Goal: Transaction & Acquisition: Subscribe to service/newsletter

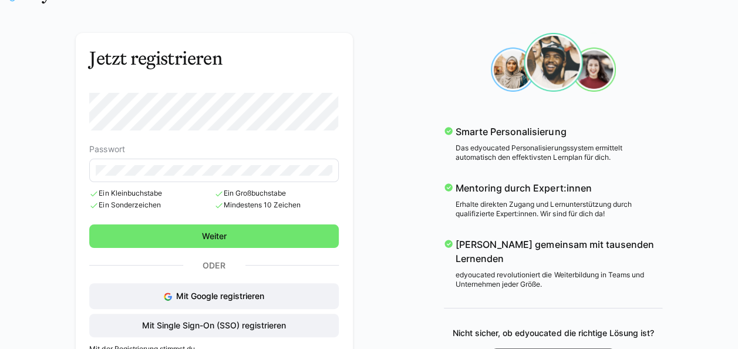
scroll to position [59, 0]
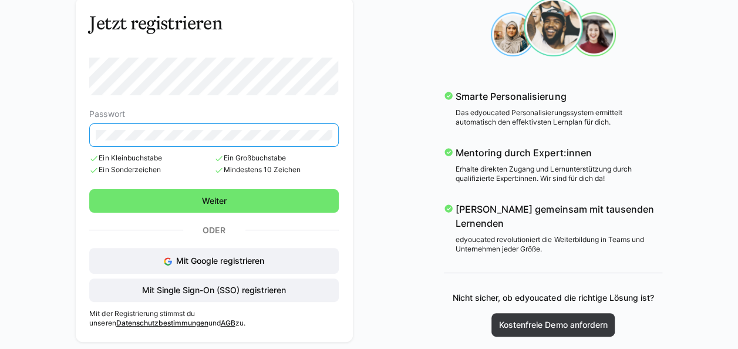
click at [59, 146] on div "Jetzt registrieren Passwort Ein Kleinbuchstabe Ein Sonderzeichen Ein Großbuchst…" at bounding box center [369, 169] width 678 height 361
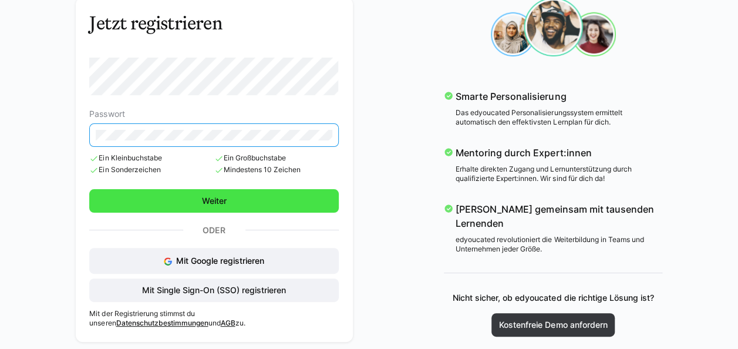
click at [200, 196] on span "Weiter" at bounding box center [214, 201] width 28 height 12
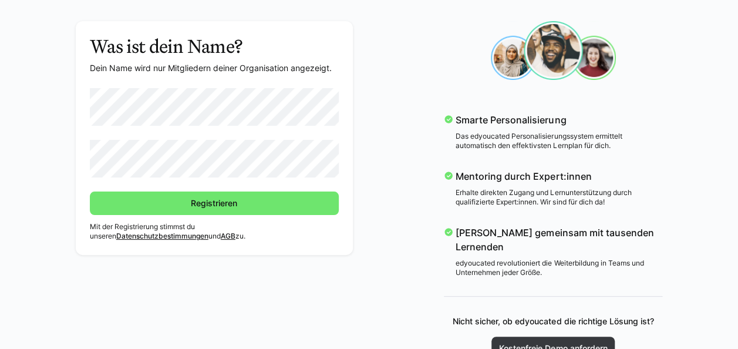
scroll to position [40, 0]
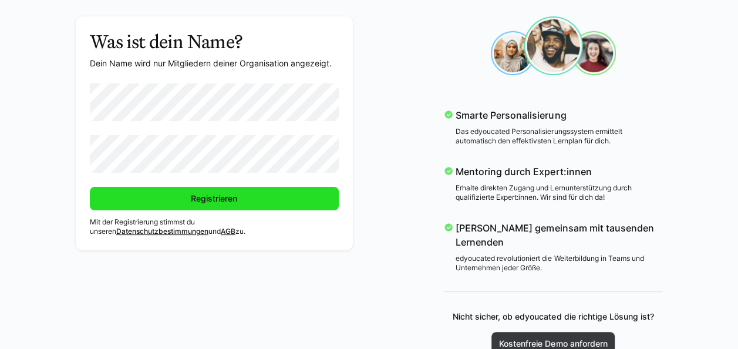
click at [204, 203] on span "Registrieren" at bounding box center [214, 199] width 50 height 12
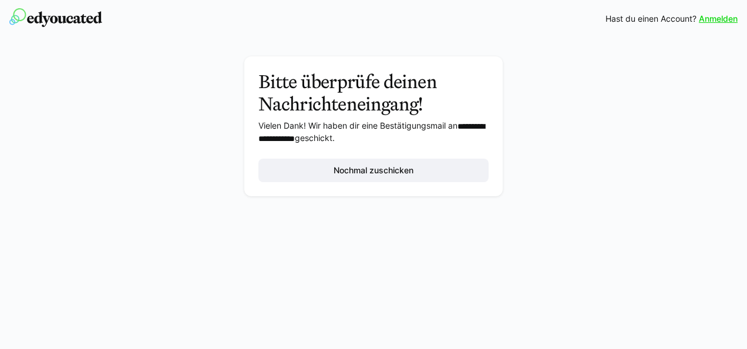
click at [710, 19] on link "Anmelden" at bounding box center [718, 19] width 39 height 12
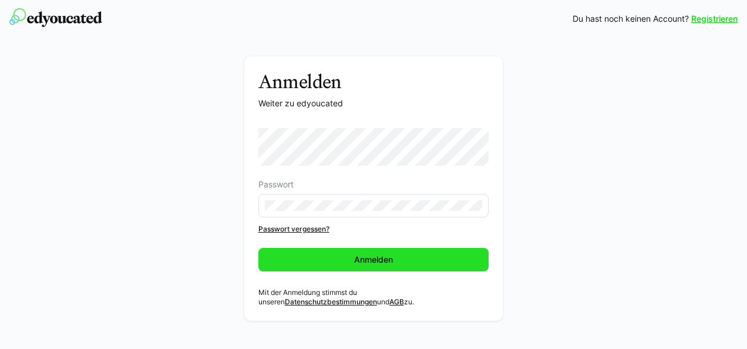
click at [383, 261] on span "Anmelden" at bounding box center [373, 260] width 42 height 12
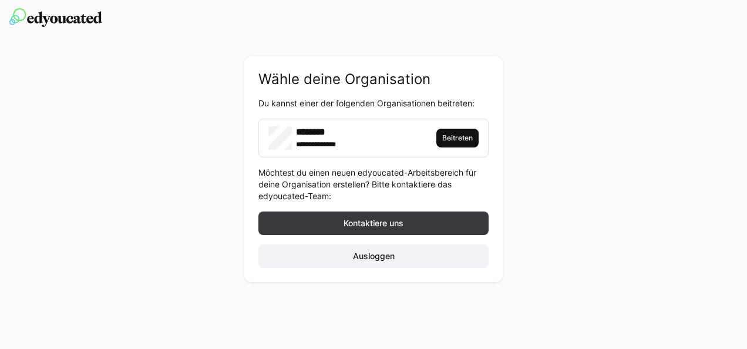
click at [452, 140] on span "Beitreten" at bounding box center [457, 137] width 33 height 9
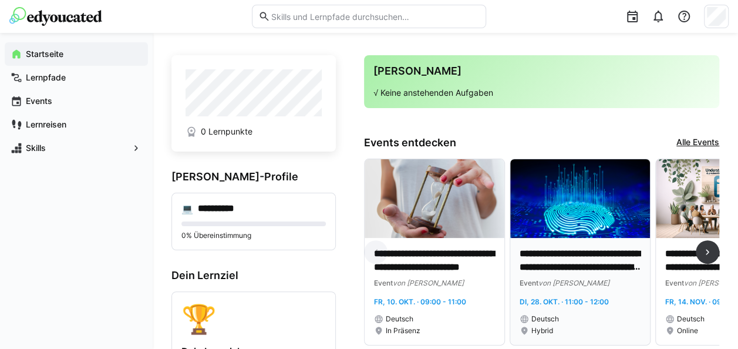
scroll to position [39, 0]
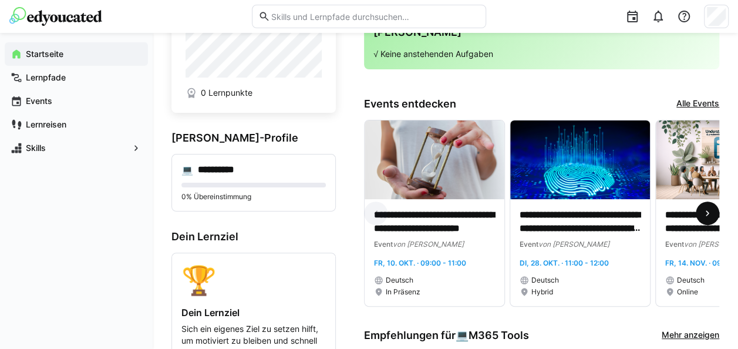
click at [709, 215] on eds-icon at bounding box center [708, 213] width 12 height 12
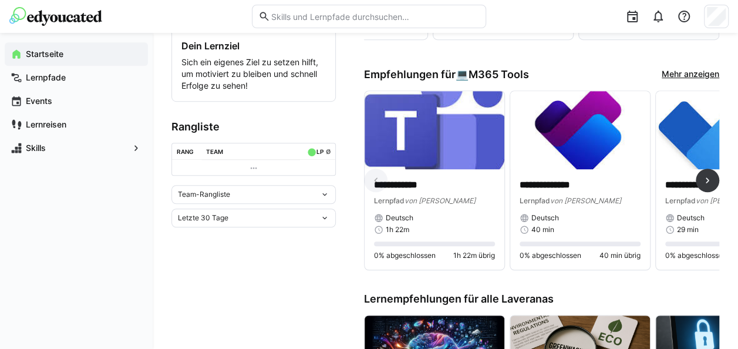
scroll to position [313, 0]
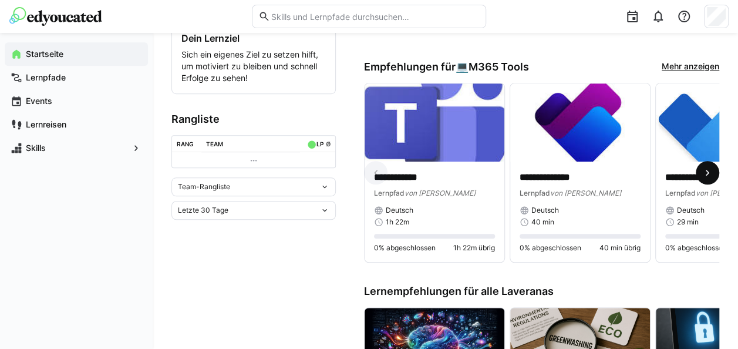
click at [710, 177] on eds-icon at bounding box center [708, 173] width 12 height 12
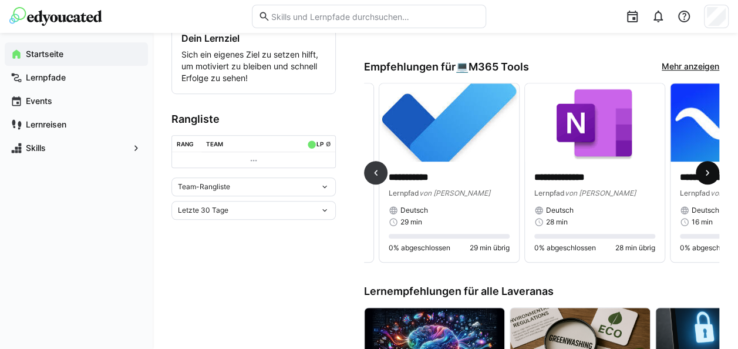
scroll to position [0, 291]
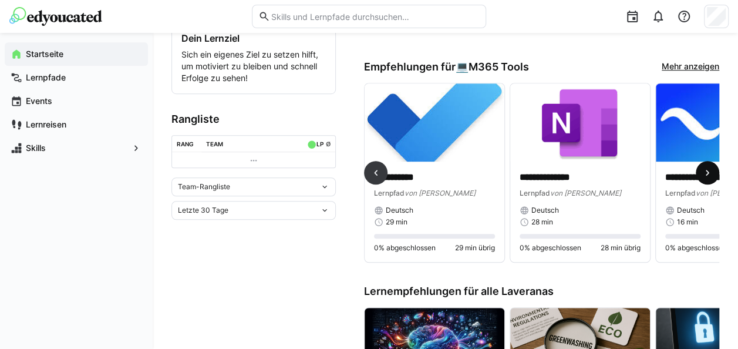
click at [710, 177] on eds-icon at bounding box center [708, 173] width 12 height 12
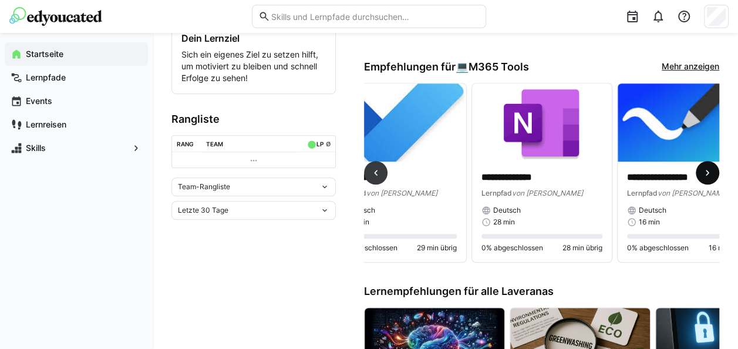
scroll to position [0, 368]
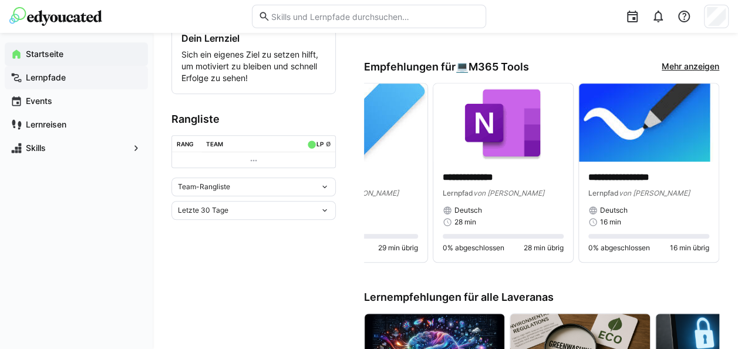
click at [0, 0] on app-navigation-label "Lernpfade" at bounding box center [0, 0] width 0 height 0
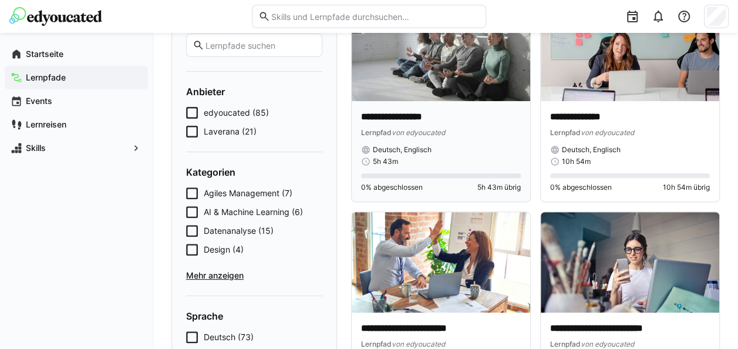
scroll to position [117, 0]
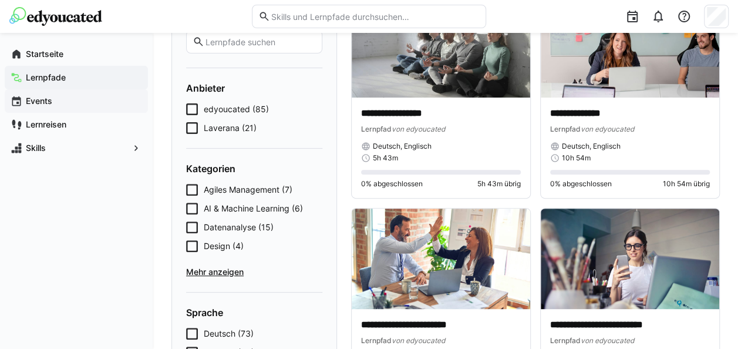
click at [0, 0] on app-navigation-label "Events" at bounding box center [0, 0] width 0 height 0
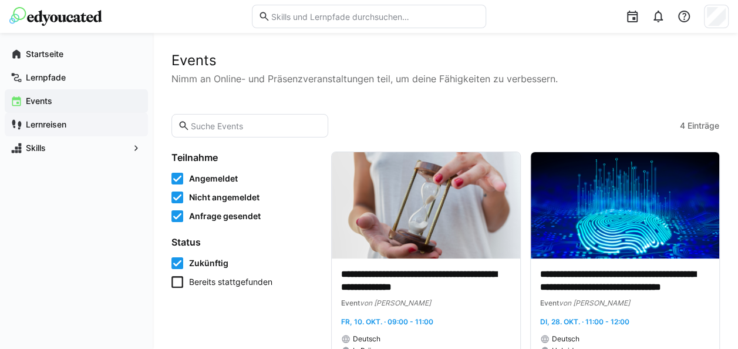
click at [0, 0] on app-navigation-label "Lernreisen" at bounding box center [0, 0] width 0 height 0
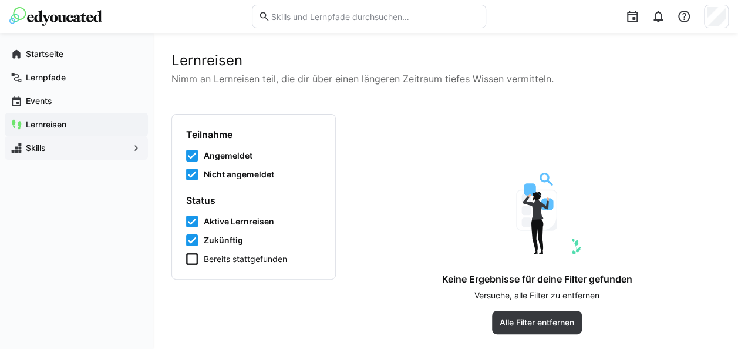
click at [0, 0] on app-navigation-label "Skills" at bounding box center [0, 0] width 0 height 0
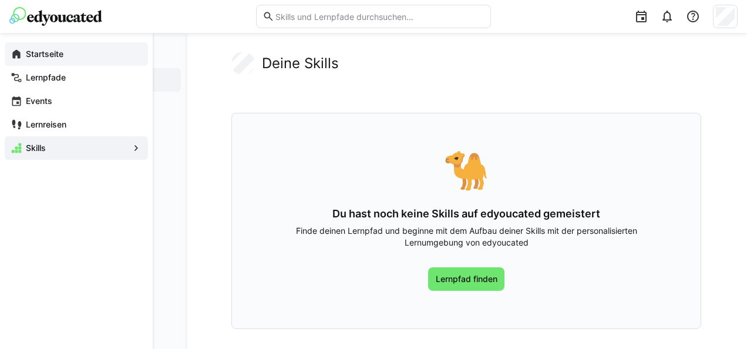
click at [0, 0] on app-navigation-label "Startseite" at bounding box center [0, 0] width 0 height 0
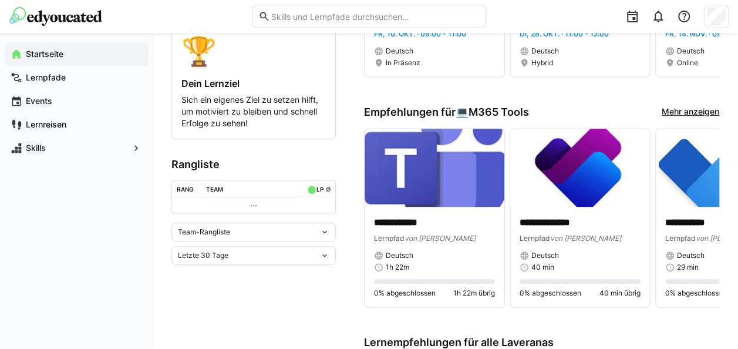
scroll to position [294, 0]
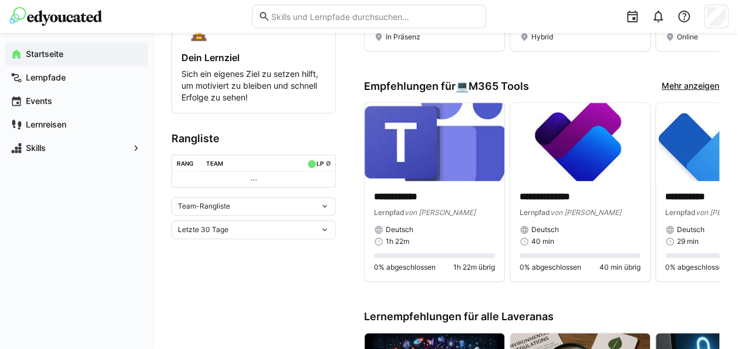
click at [325, 208] on eds-icon at bounding box center [324, 205] width 9 height 9
click at [324, 233] on eds-icon at bounding box center [324, 229] width 9 height 9
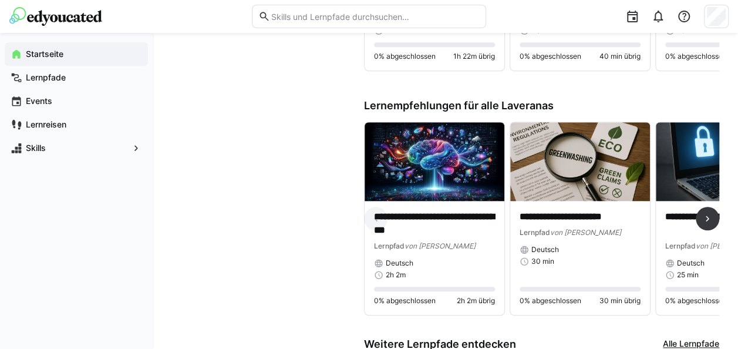
scroll to position [508, 0]
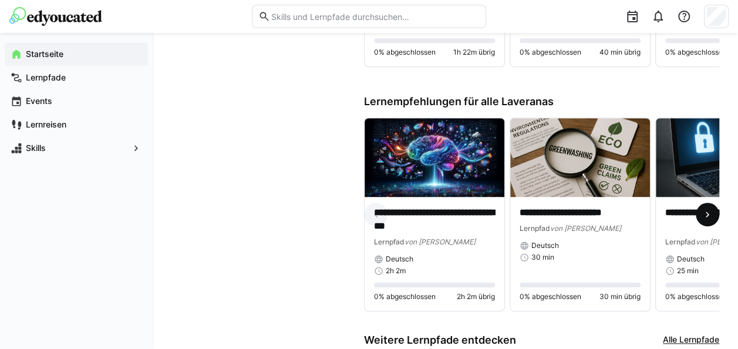
click at [711, 216] on eds-icon at bounding box center [708, 214] width 12 height 12
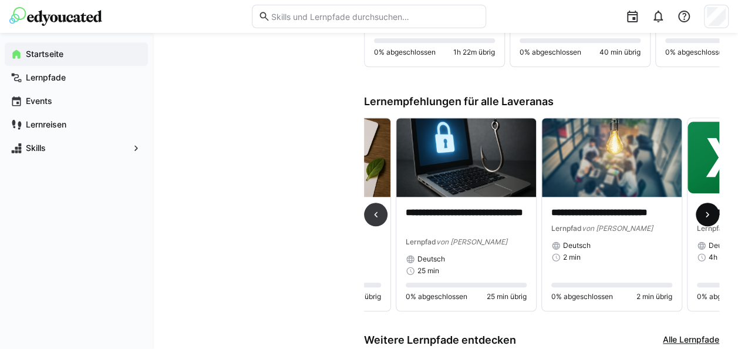
scroll to position [0, 291]
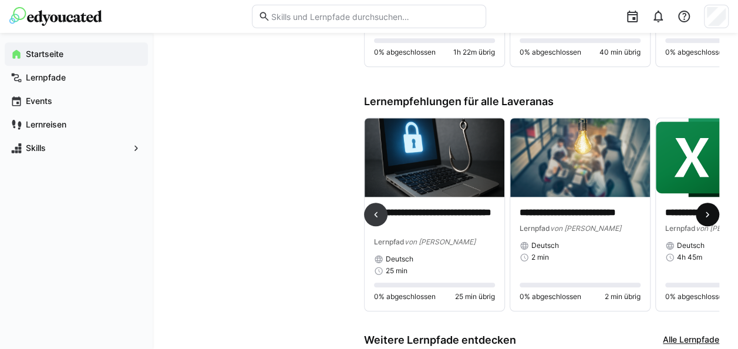
click at [705, 216] on eds-icon at bounding box center [708, 214] width 12 height 12
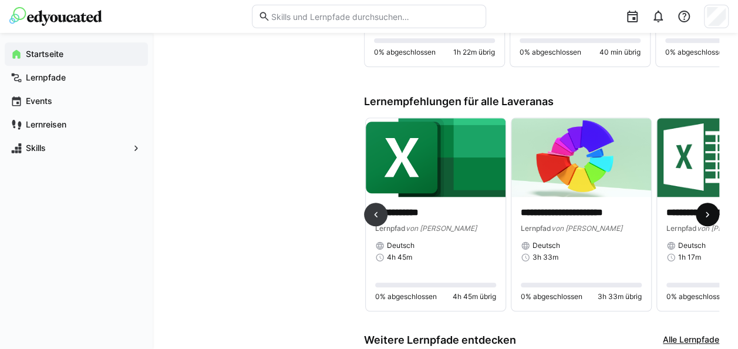
scroll to position [0, 582]
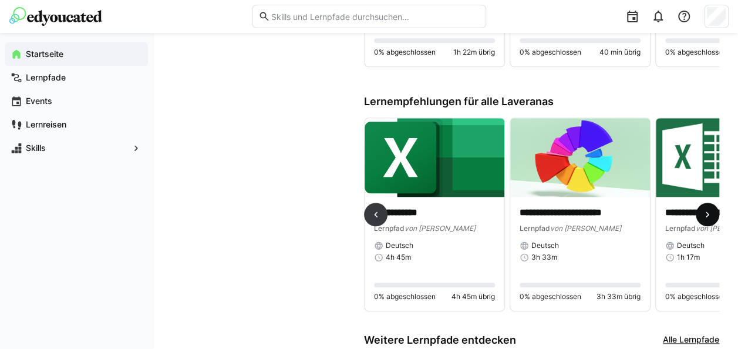
click at [706, 216] on eds-icon at bounding box center [708, 214] width 12 height 12
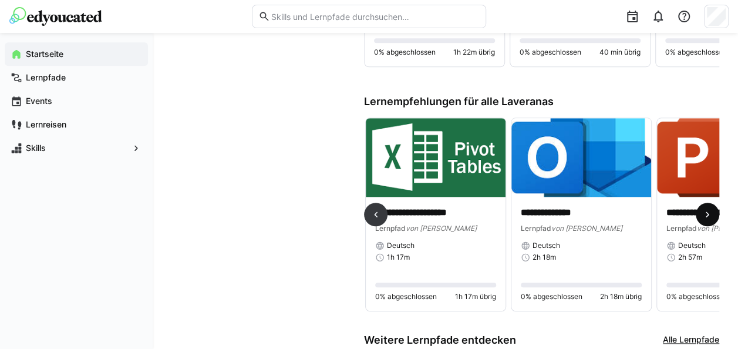
scroll to position [0, 874]
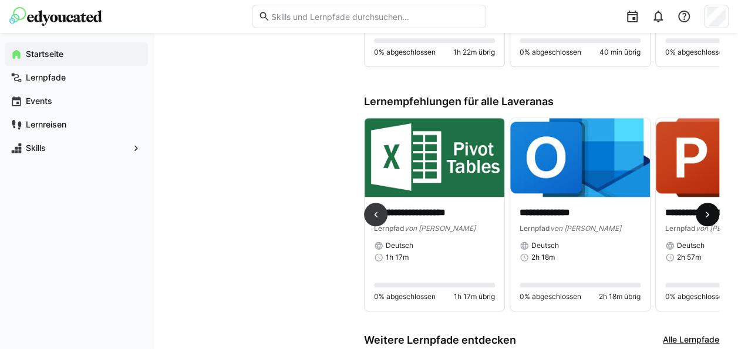
click at [707, 214] on eds-icon at bounding box center [708, 214] width 12 height 12
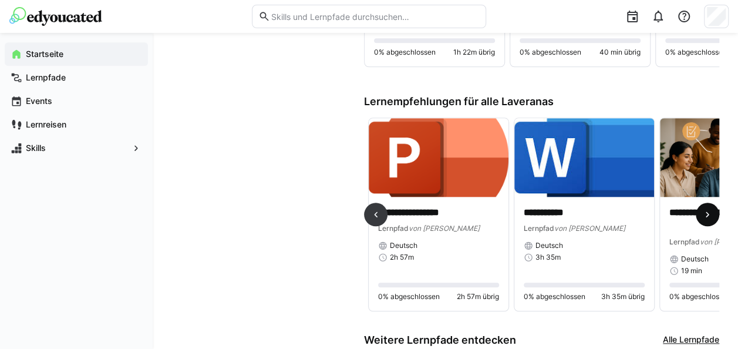
scroll to position [0, 1165]
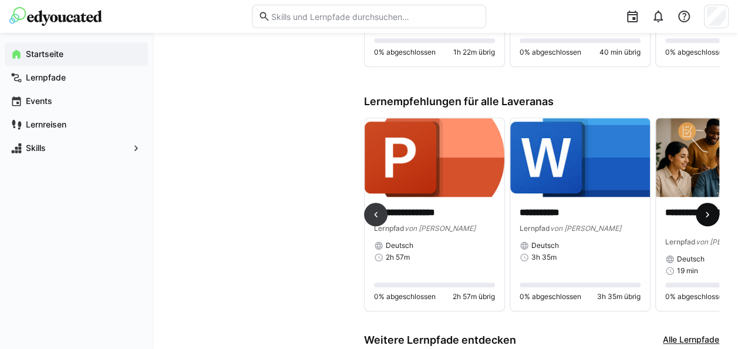
click at [707, 214] on eds-icon at bounding box center [708, 214] width 12 height 12
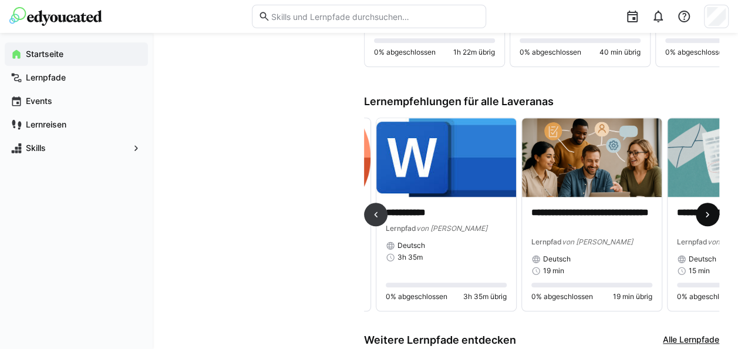
scroll to position [0, 1456]
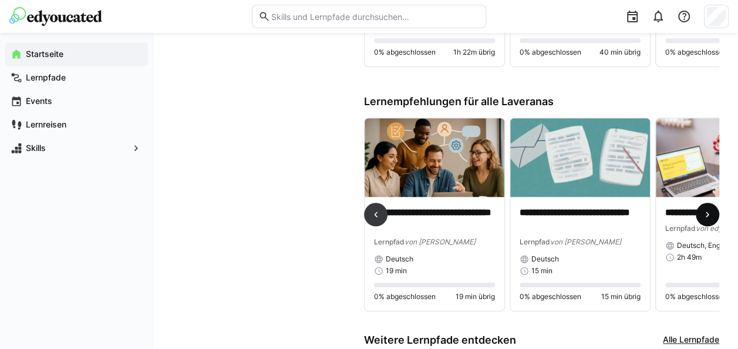
click at [707, 214] on eds-icon at bounding box center [708, 214] width 12 height 12
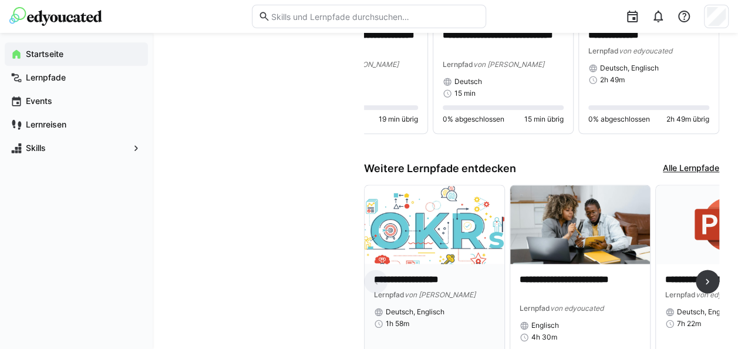
scroll to position [743, 0]
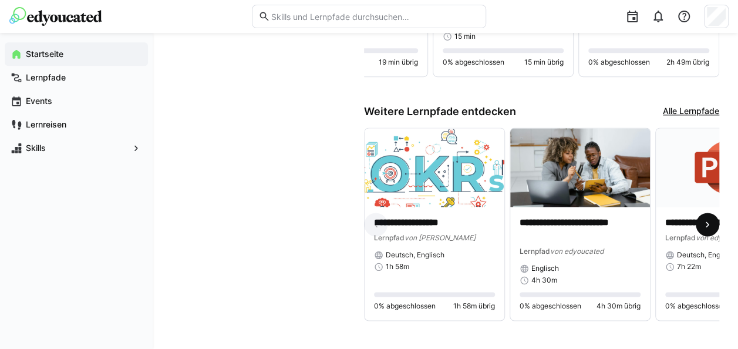
click at [708, 228] on eds-icon at bounding box center [708, 224] width 12 height 12
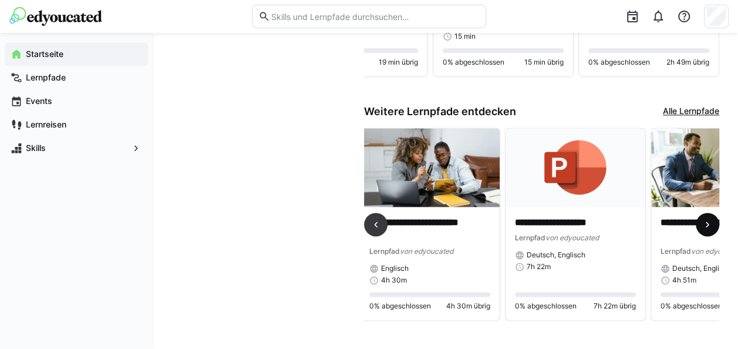
scroll to position [0, 291]
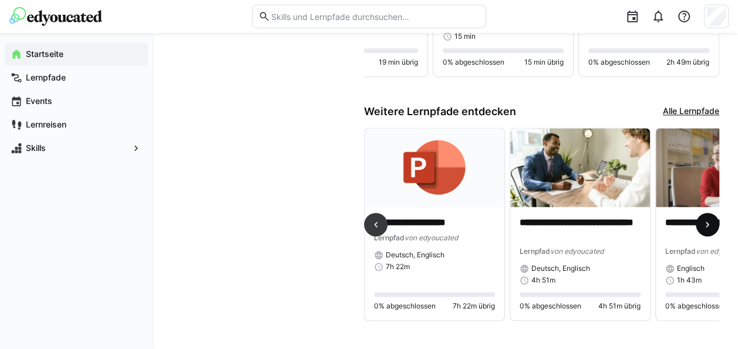
click at [708, 228] on eds-icon at bounding box center [708, 224] width 12 height 12
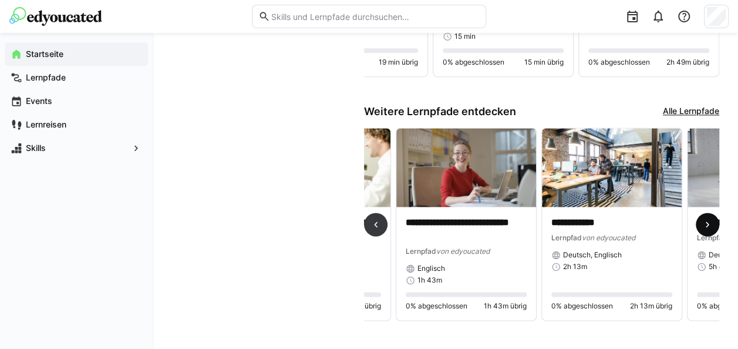
scroll to position [0, 582]
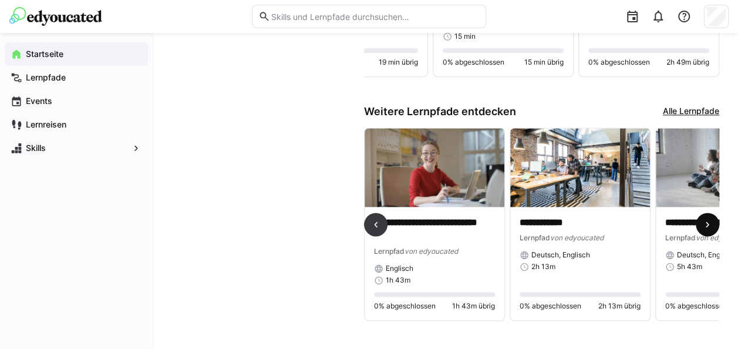
click at [708, 228] on eds-icon at bounding box center [708, 224] width 12 height 12
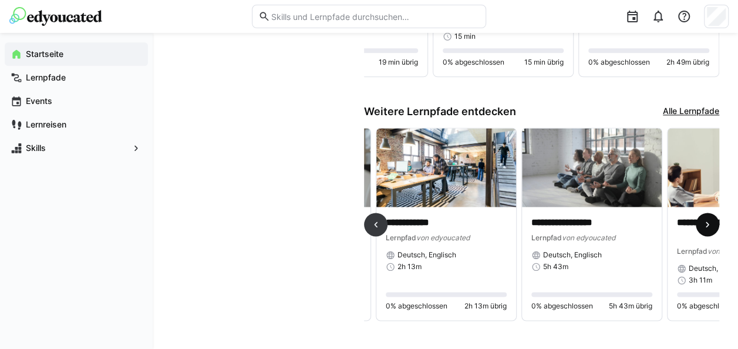
scroll to position [0, 874]
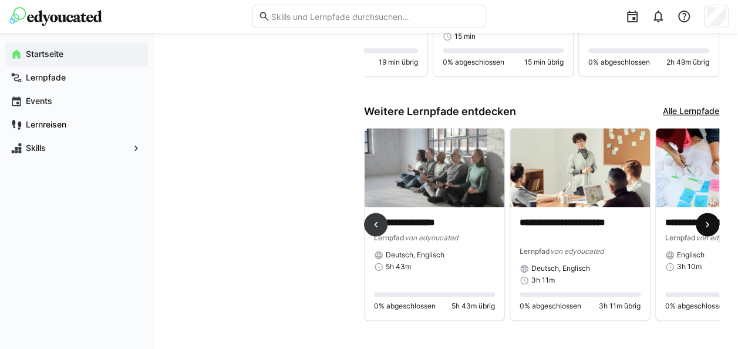
click at [708, 228] on eds-icon at bounding box center [708, 224] width 12 height 12
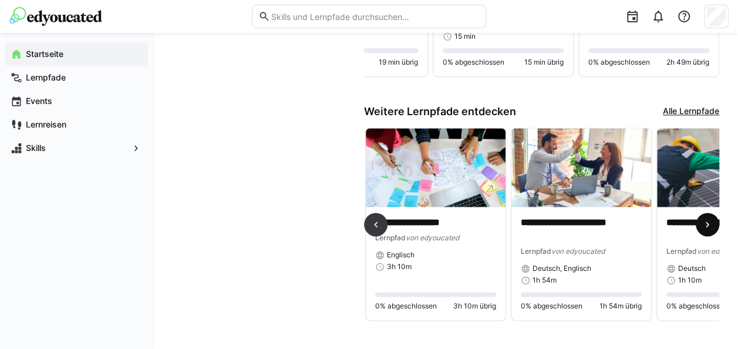
scroll to position [0, 1165]
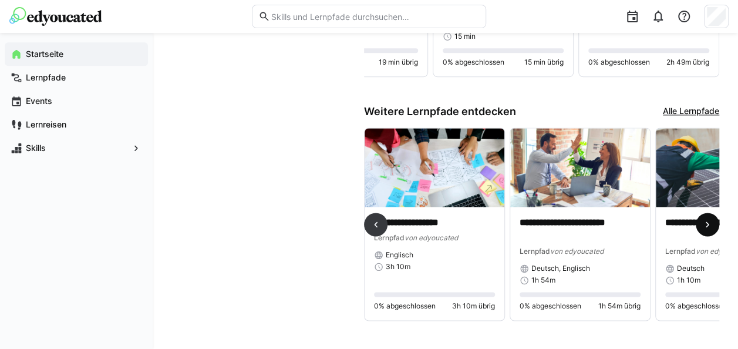
click at [708, 228] on eds-icon at bounding box center [708, 224] width 12 height 12
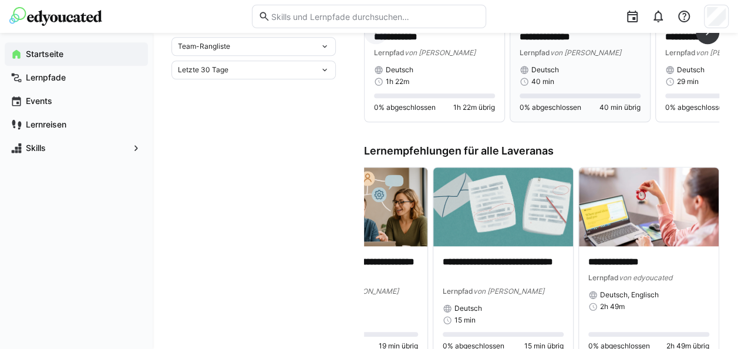
scroll to position [454, 0]
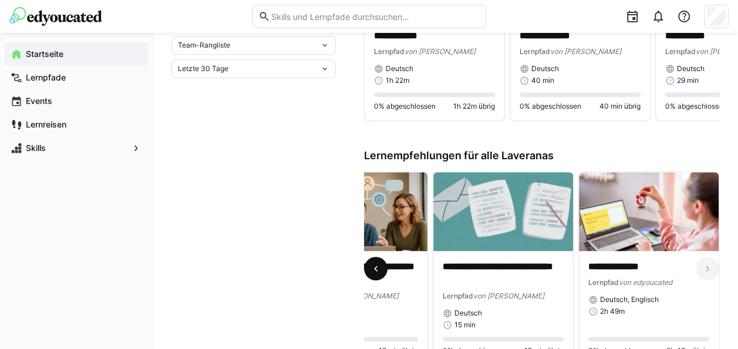
click at [376, 274] on eds-icon at bounding box center [376, 268] width 12 height 12
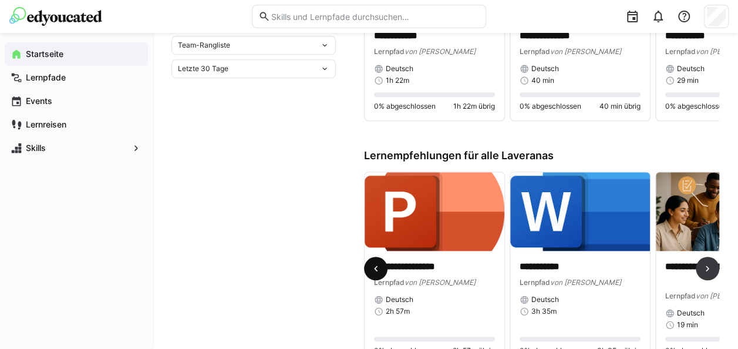
click at [376, 268] on eds-icon at bounding box center [376, 268] width 12 height 12
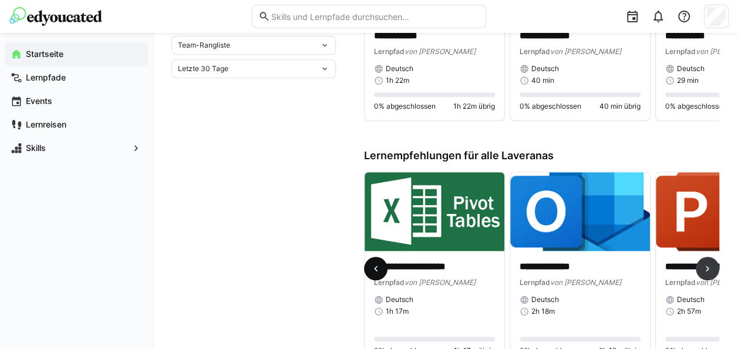
click at [376, 268] on eds-icon at bounding box center [376, 268] width 12 height 12
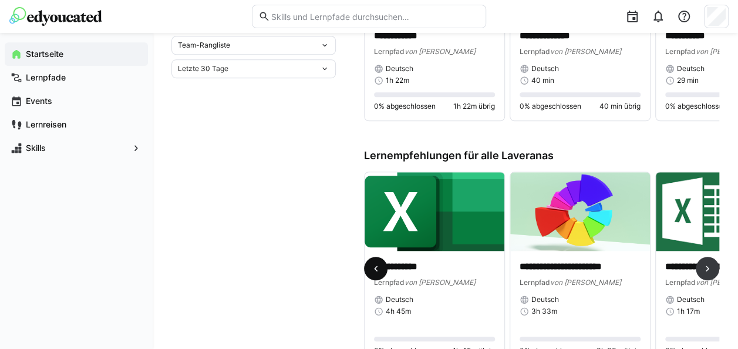
click at [376, 268] on eds-icon at bounding box center [376, 268] width 12 height 12
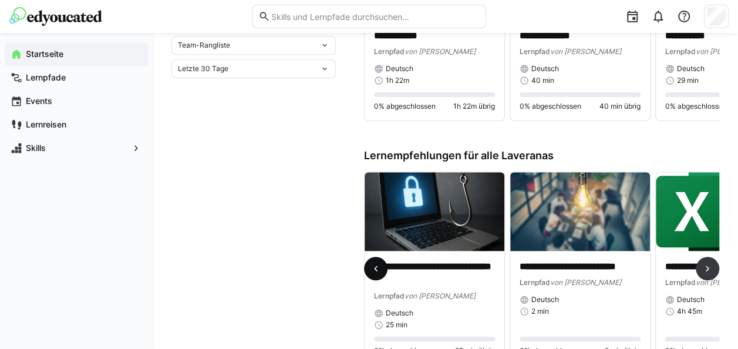
click at [376, 268] on eds-icon at bounding box center [376, 268] width 12 height 12
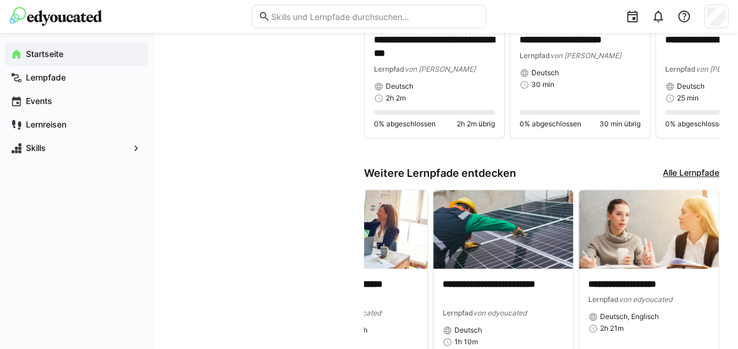
scroll to position [728, 0]
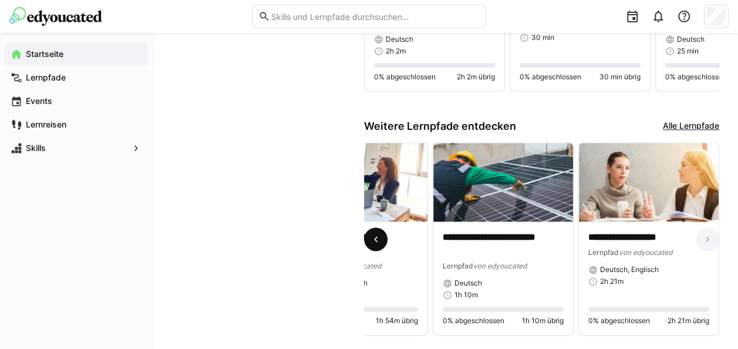
click at [376, 244] on eds-icon at bounding box center [376, 239] width 12 height 12
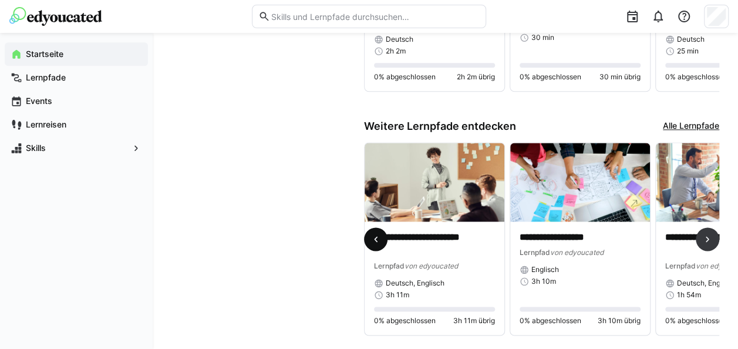
click at [376, 244] on eds-icon at bounding box center [376, 239] width 12 height 12
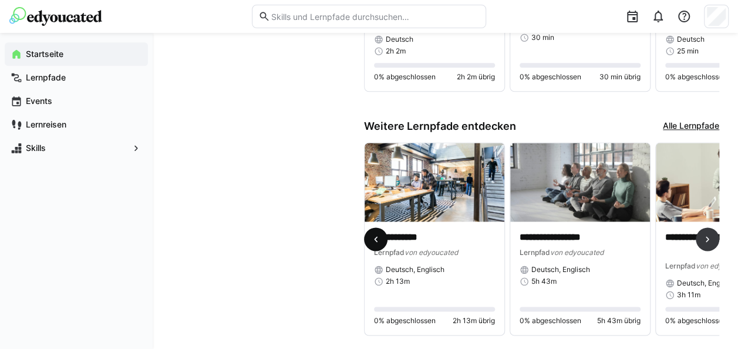
click at [376, 244] on eds-icon at bounding box center [376, 239] width 12 height 12
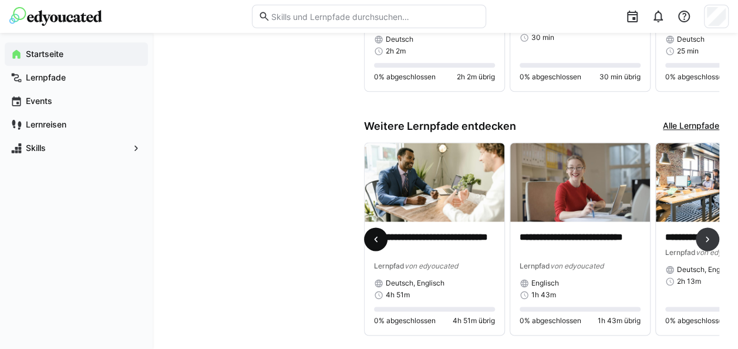
click at [377, 244] on eds-icon at bounding box center [376, 239] width 12 height 12
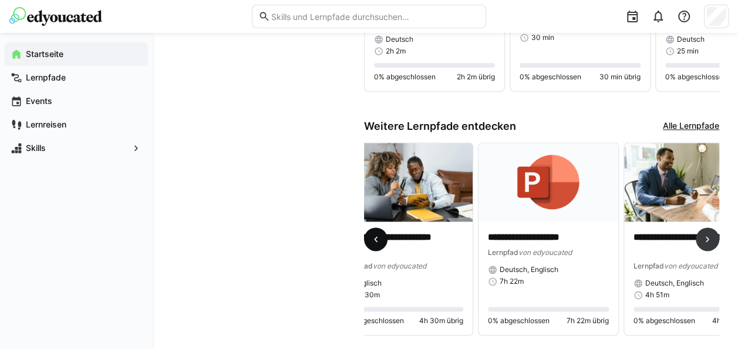
scroll to position [0, 146]
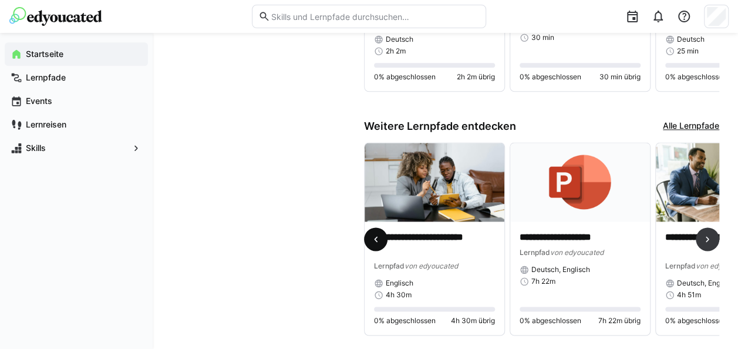
click at [377, 244] on eds-icon at bounding box center [376, 239] width 12 height 12
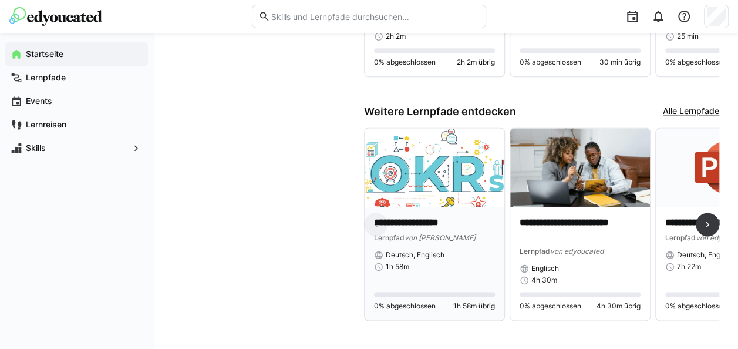
scroll to position [748, 0]
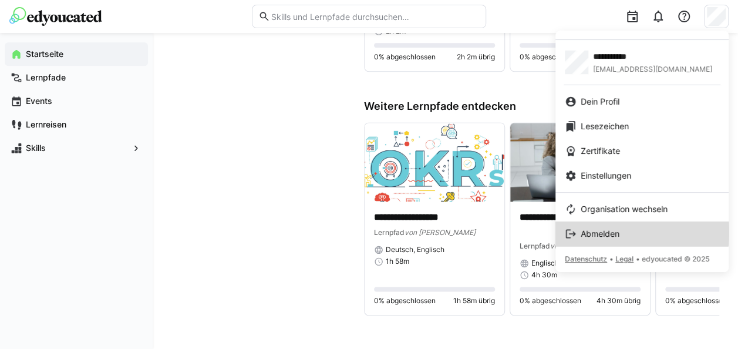
click at [600, 231] on span "Abmelden" at bounding box center [600, 234] width 39 height 12
